Goal: Transaction & Acquisition: Purchase product/service

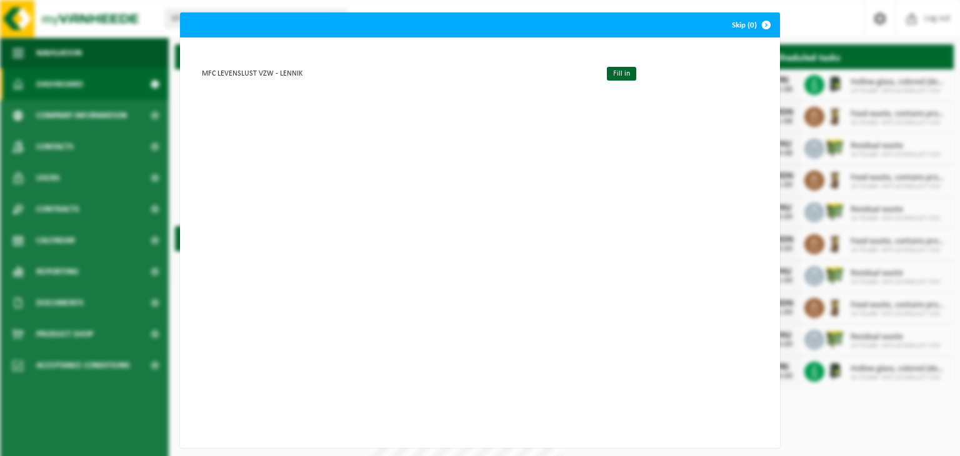
click at [765, 26] on span "button" at bounding box center [766, 25] width 25 height 25
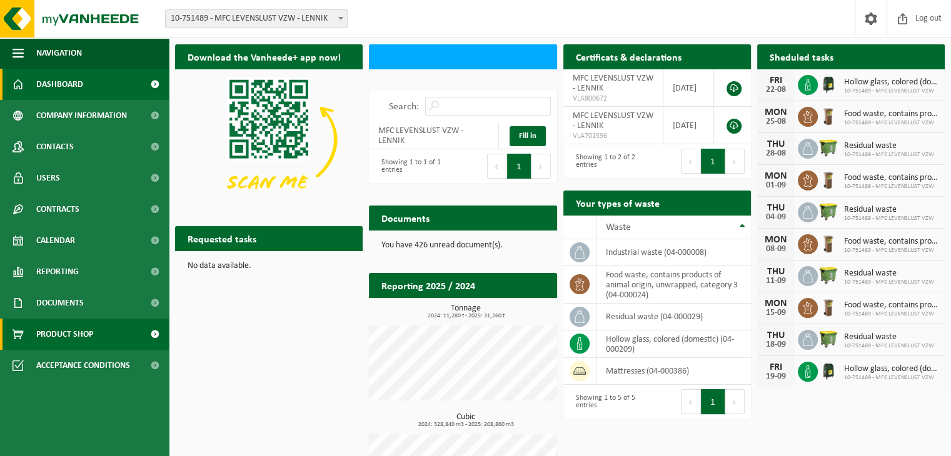
click at [68, 328] on span "Product Shop" at bounding box center [64, 334] width 57 height 31
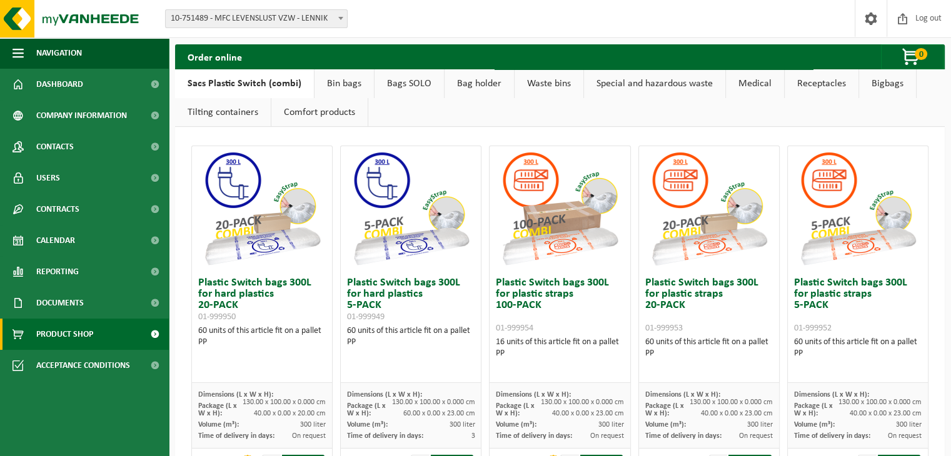
click at [346, 84] on link "Bin bags" at bounding box center [344, 83] width 59 height 29
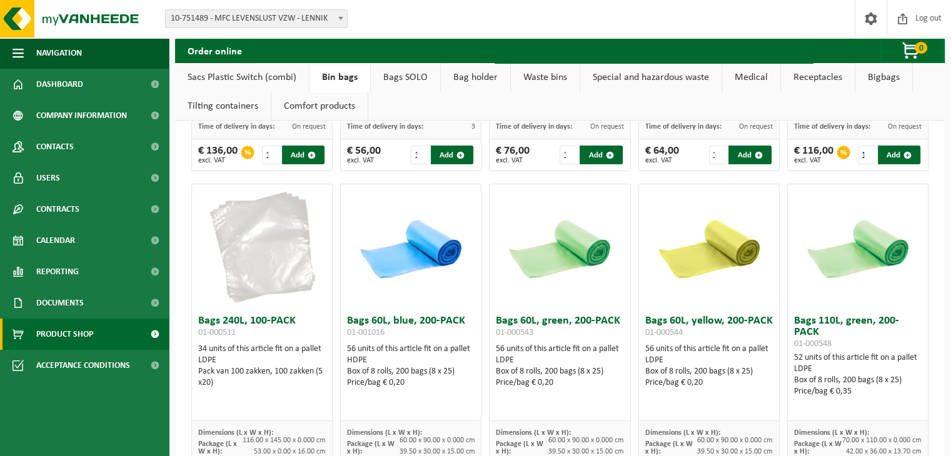
scroll to position [361, 0]
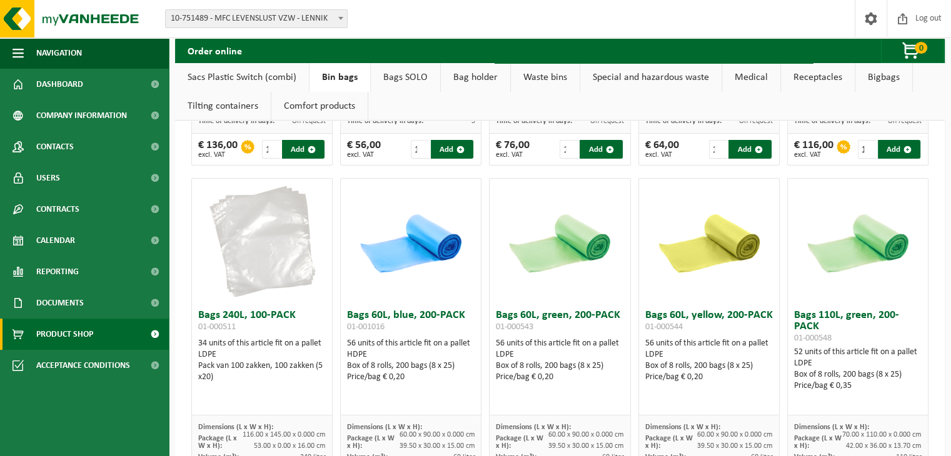
click at [250, 263] on img at bounding box center [261, 241] width 125 height 125
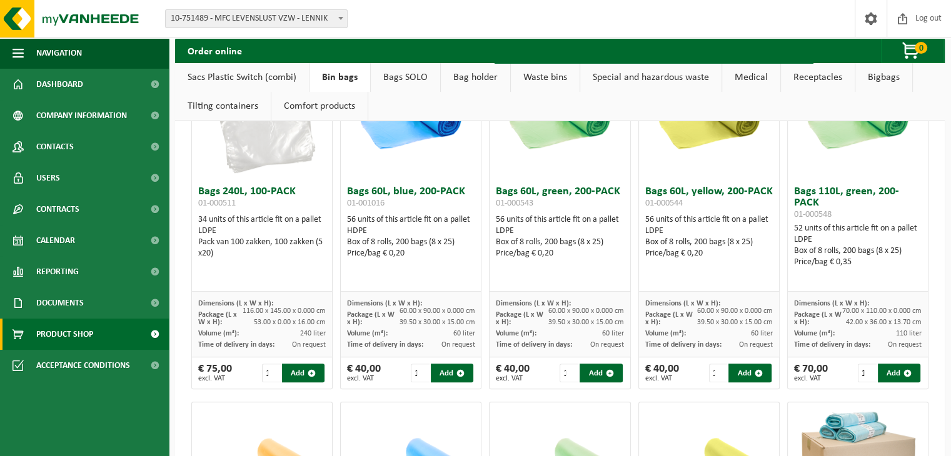
scroll to position [486, 0]
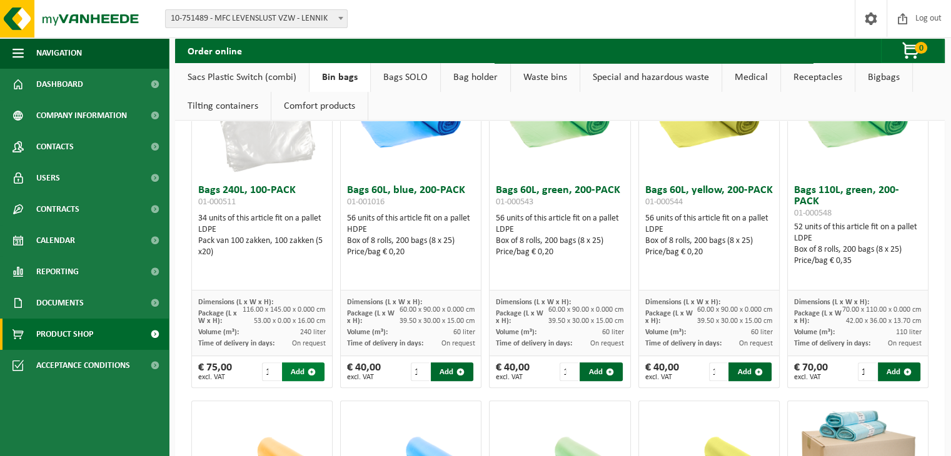
click at [298, 371] on button "Add" at bounding box center [303, 372] width 43 height 19
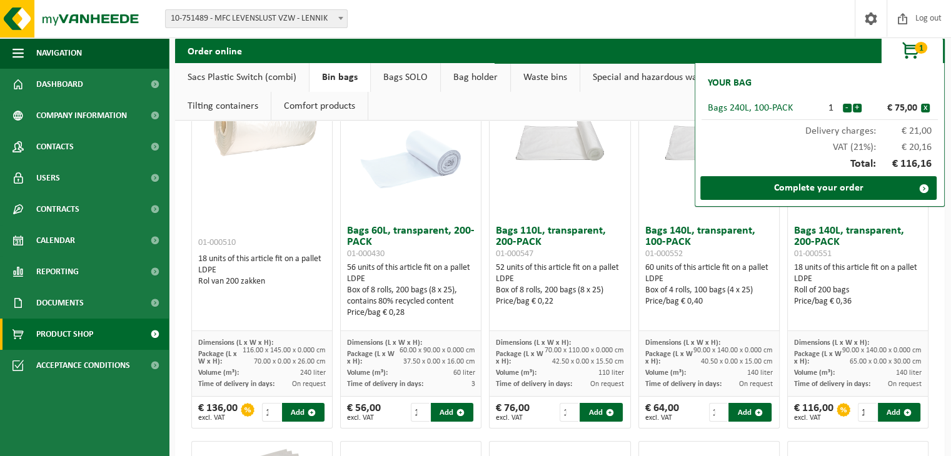
scroll to position [100, 0]
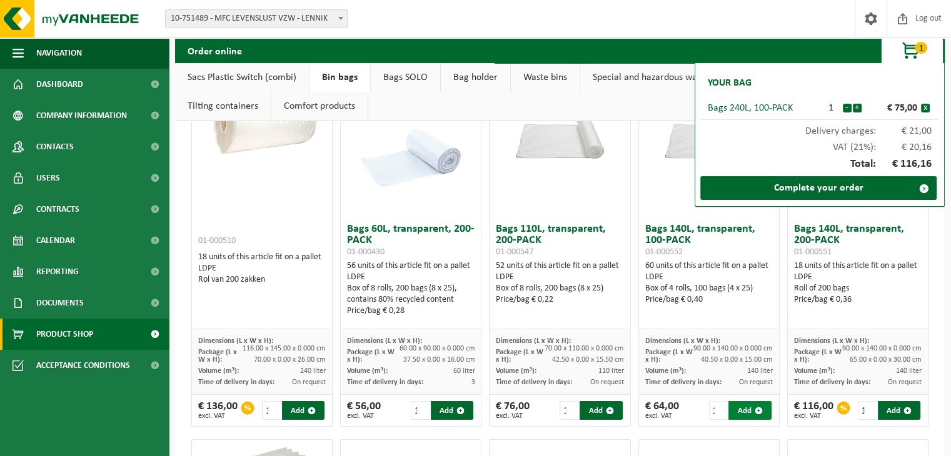
click at [737, 415] on button "Add" at bounding box center [749, 410] width 43 height 19
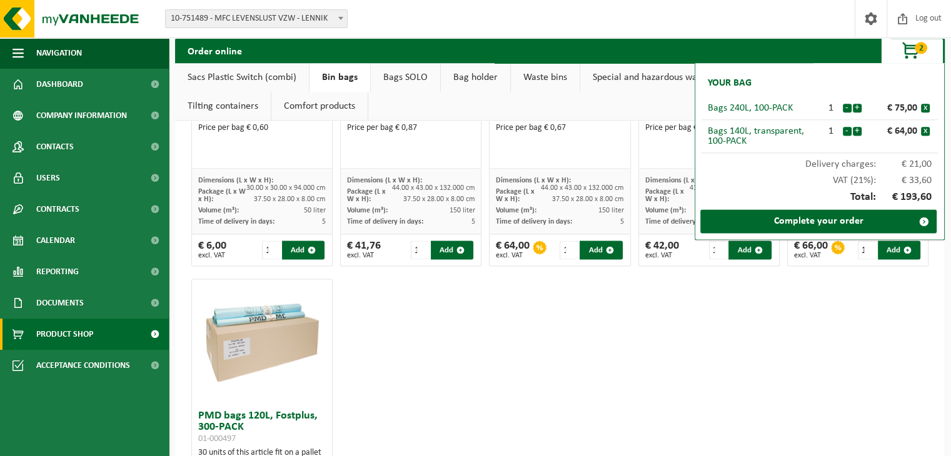
scroll to position [1651, 0]
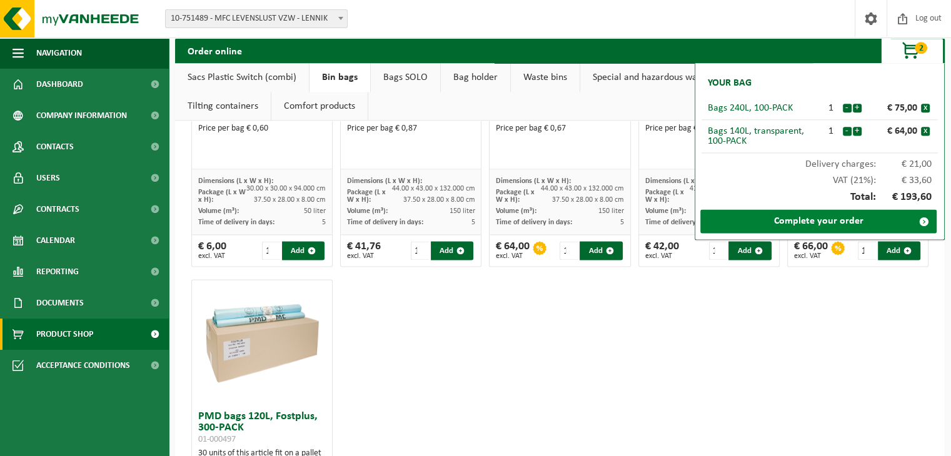
click at [775, 218] on link "Complete your order" at bounding box center [818, 221] width 236 height 24
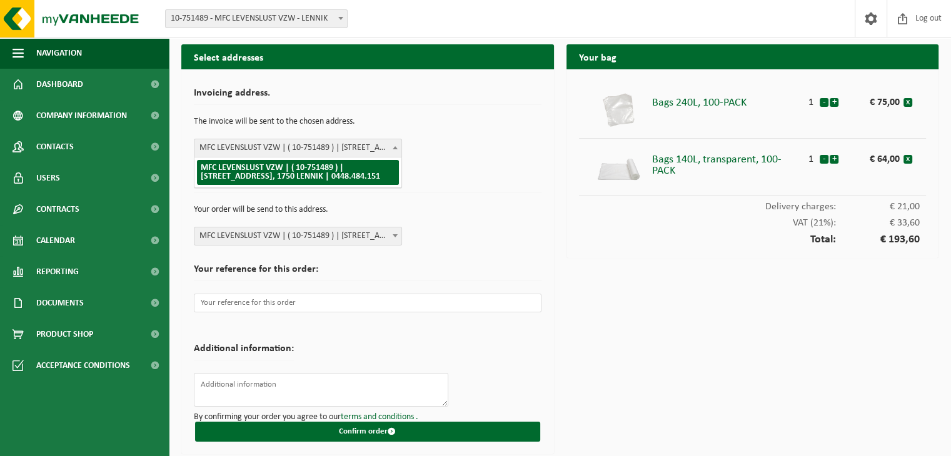
click at [383, 149] on span "MFC LEVENSLUST VZW | ( 10-751489 ) | [STREET_ADDRESS], 1750 LENNIK | 0448.484.1…" at bounding box center [297, 148] width 207 height 18
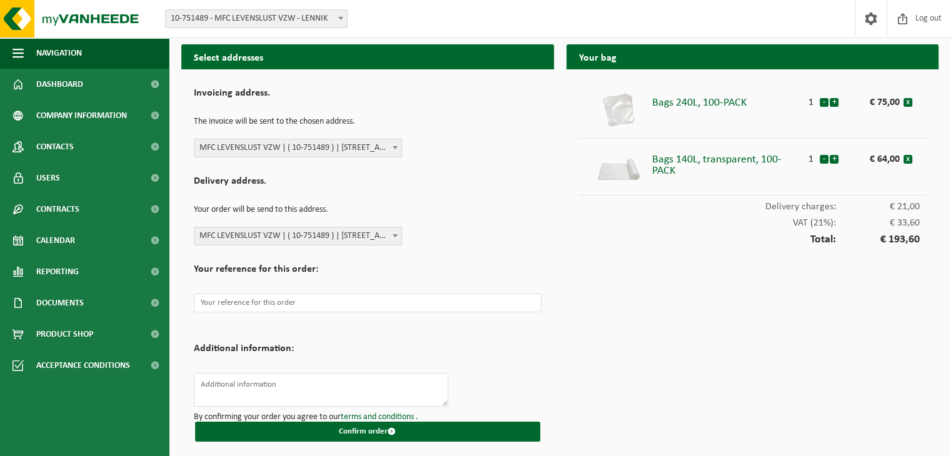
click at [383, 149] on span "MFC LEVENSLUST VZW | ( 10-751489 ) | [STREET_ADDRESS], 1750 LENNIK | 0448.484.1…" at bounding box center [297, 148] width 207 height 18
click at [281, 301] on input "text" at bounding box center [368, 303] width 348 height 19
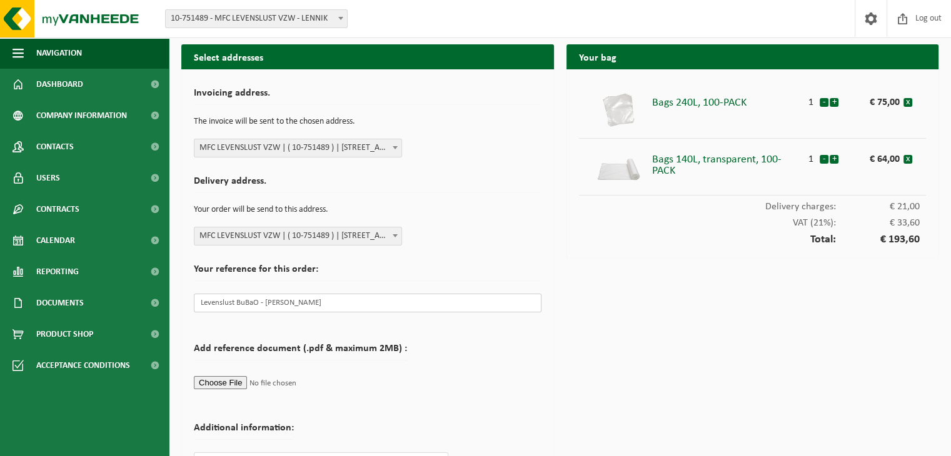
type input "Levenslust BuBaO - [PERSON_NAME]"
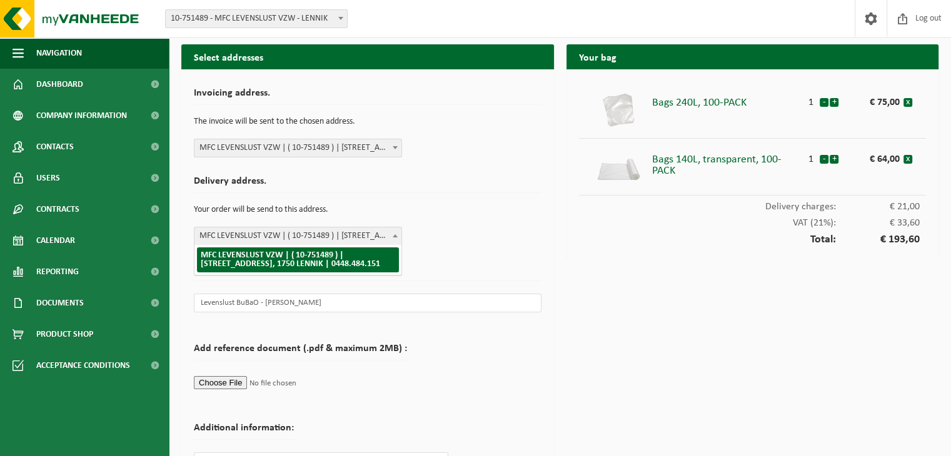
click at [383, 236] on span "MFC LEVENSLUST VZW | ( 10-751489 ) | [STREET_ADDRESS], 1750 LENNIK | 0448.484.1…" at bounding box center [297, 237] width 207 height 18
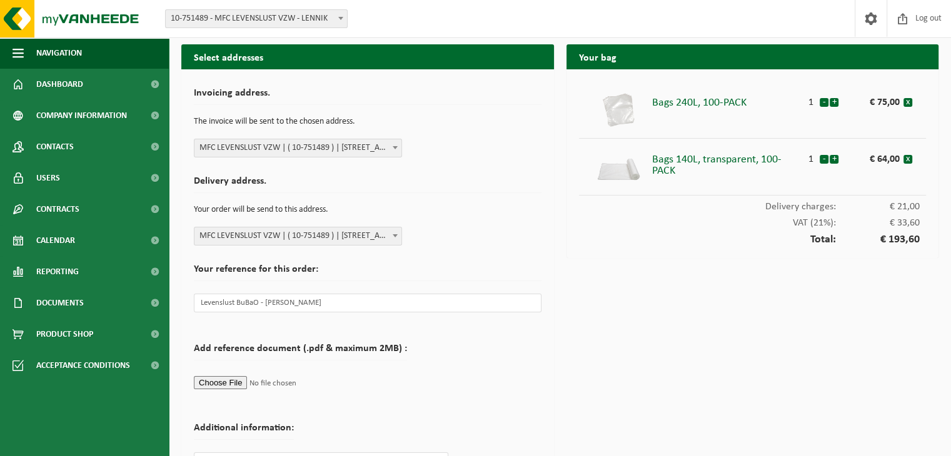
click at [383, 236] on span "MFC LEVENSLUST VZW | ( 10-751489 ) | [STREET_ADDRESS], 1750 LENNIK | 0448.484.1…" at bounding box center [297, 237] width 207 height 18
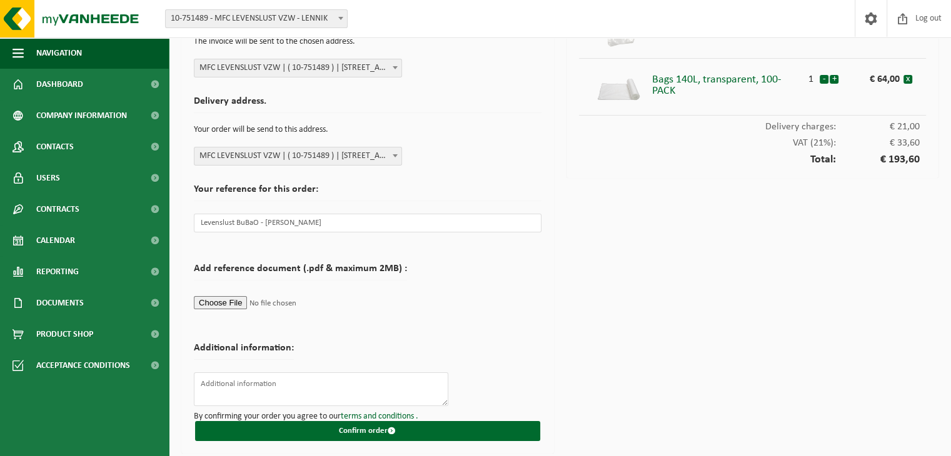
scroll to position [81, 0]
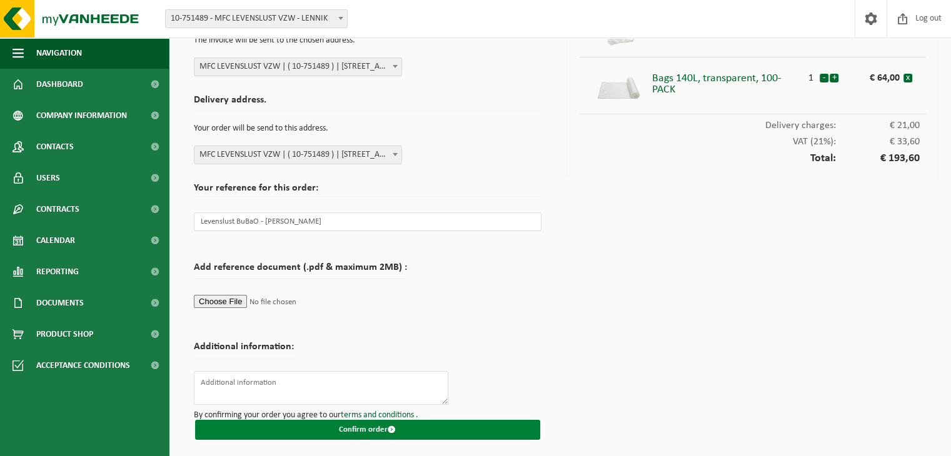
click at [440, 428] on button "Confirm order" at bounding box center [367, 430] width 345 height 20
